Goal: Task Accomplishment & Management: Manage account settings

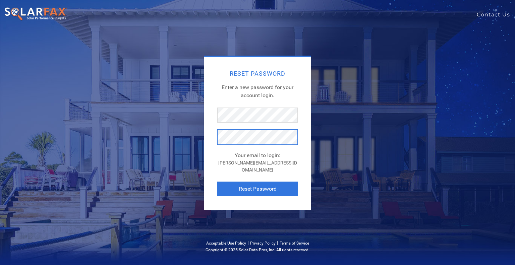
click at [217, 182] on button "Reset Password" at bounding box center [257, 189] width 80 height 15
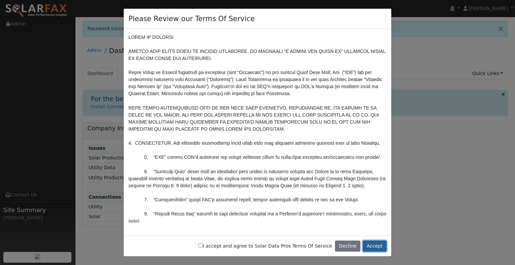
click at [368, 249] on button "Accept" at bounding box center [375, 246] width 24 height 11
click at [240, 249] on label "I accept and agree to Solar Data Pros Terms Of Service" at bounding box center [266, 246] width 134 height 7
click at [203, 248] on input "I accept and agree to Solar Data Pros Terms Of Service" at bounding box center [201, 246] width 4 height 4
checkbox input "true"
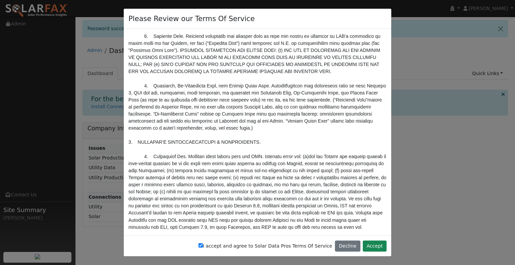
scroll to position [738, 0]
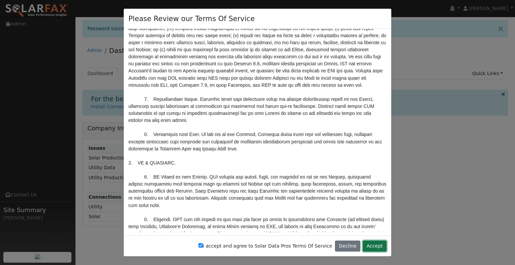
click at [378, 245] on button "Accept" at bounding box center [375, 246] width 24 height 11
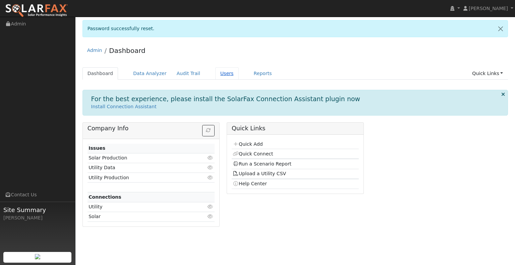
click at [219, 75] on link "Users" at bounding box center [226, 73] width 23 height 12
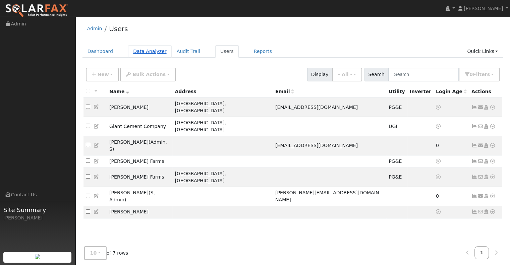
click at [128, 56] on link "Data Analyzer" at bounding box center [150, 51] width 44 height 12
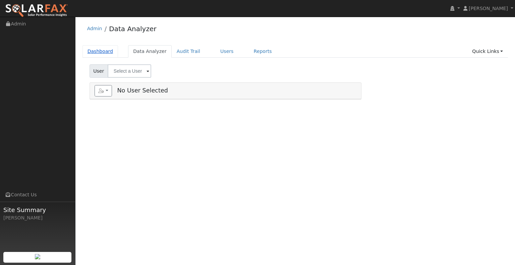
click at [104, 56] on link "Dashboard" at bounding box center [101, 51] width 36 height 12
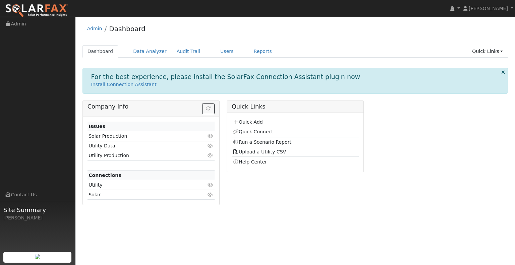
click at [246, 123] on link "Quick Add" at bounding box center [248, 121] width 30 height 5
click at [252, 153] on link "Upload a Utility CSV" at bounding box center [259, 151] width 53 height 5
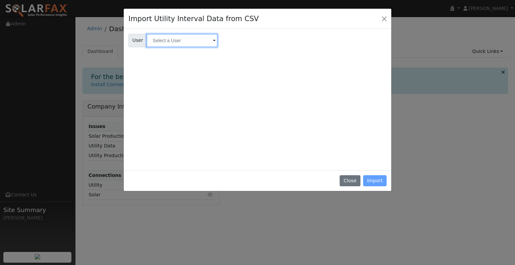
click at [190, 41] on input "text" at bounding box center [182, 40] width 71 height 13
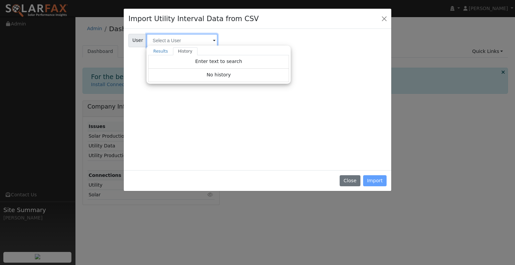
click at [195, 45] on input "text" at bounding box center [182, 40] width 71 height 13
click at [248, 45] on div "User User Results History Enter text to search Enter text to search No history …" at bounding box center [257, 40] width 261 height 16
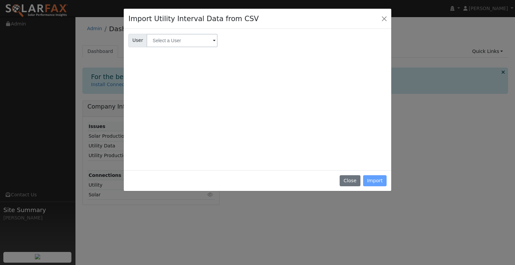
click at [371, 179] on div "Close Import" at bounding box center [258, 180] width 268 height 21
click at [352, 179] on button "Close" at bounding box center [350, 180] width 20 height 11
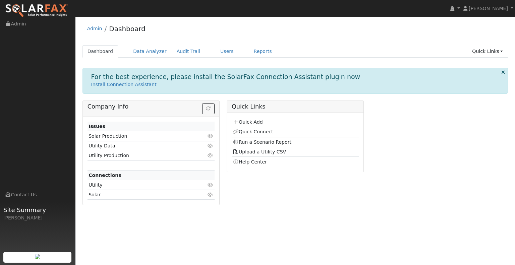
click at [210, 186] on icon at bounding box center [211, 185] width 6 height 5
click at [210, 110] on icon "button" at bounding box center [208, 108] width 5 height 5
click at [182, 52] on link "Audit Trail" at bounding box center [189, 51] width 34 height 12
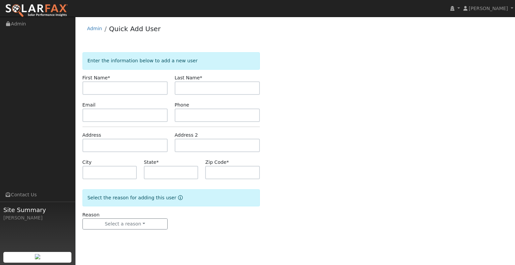
click at [96, 32] on li "Admin" at bounding box center [94, 30] width 15 height 10
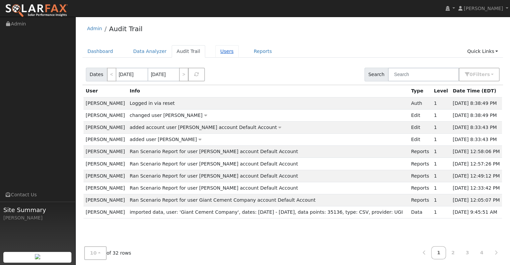
click at [217, 53] on link "Users" at bounding box center [226, 51] width 23 height 12
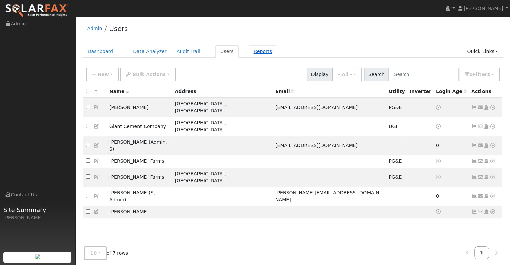
click at [249, 49] on link "Reports" at bounding box center [263, 51] width 28 height 12
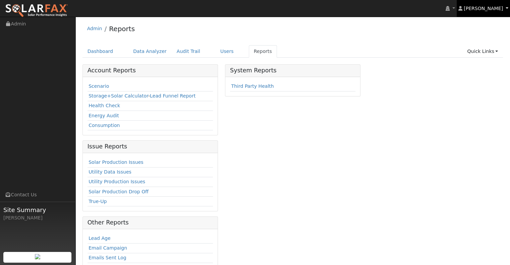
click at [489, 9] on span "[PERSON_NAME]" at bounding box center [483, 8] width 39 height 5
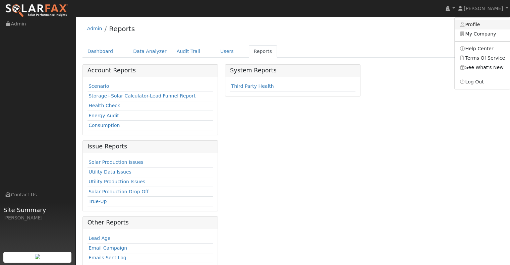
click at [480, 23] on link "Profile" at bounding box center [482, 24] width 55 height 9
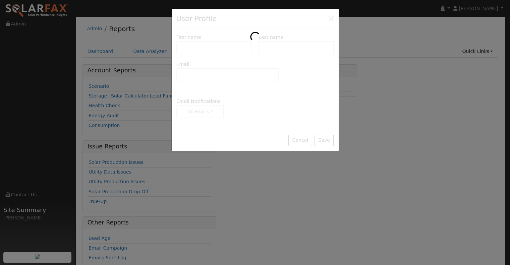
type input "[PERSON_NAME]"
type input "Marcu"
type input "[PERSON_NAME][EMAIL_ADDRESS][DOMAIN_NAME]"
